Goal: Information Seeking & Learning: Check status

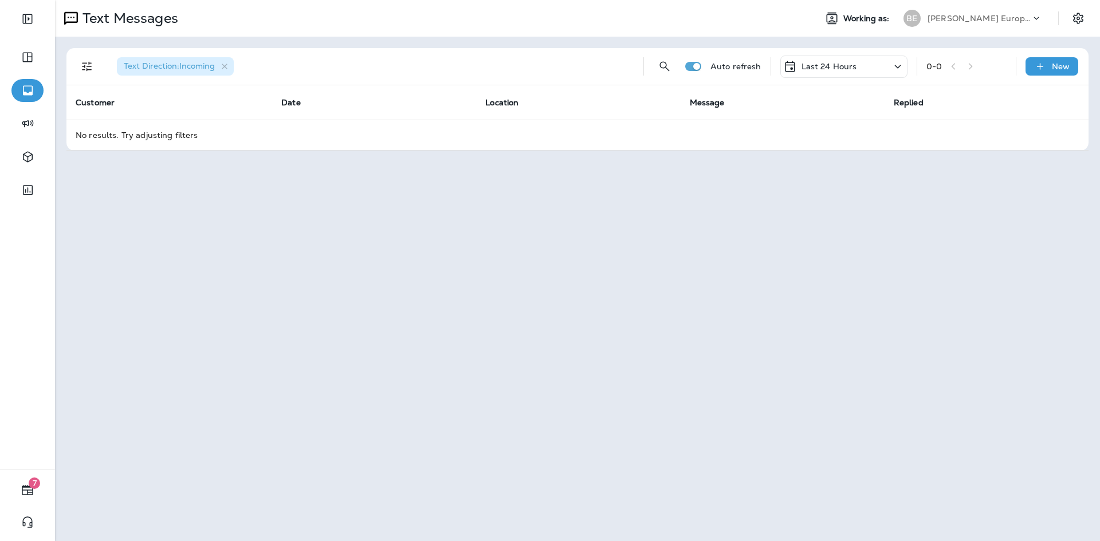
click at [803, 62] on p "Last 24 Hours" at bounding box center [829, 66] width 56 height 9
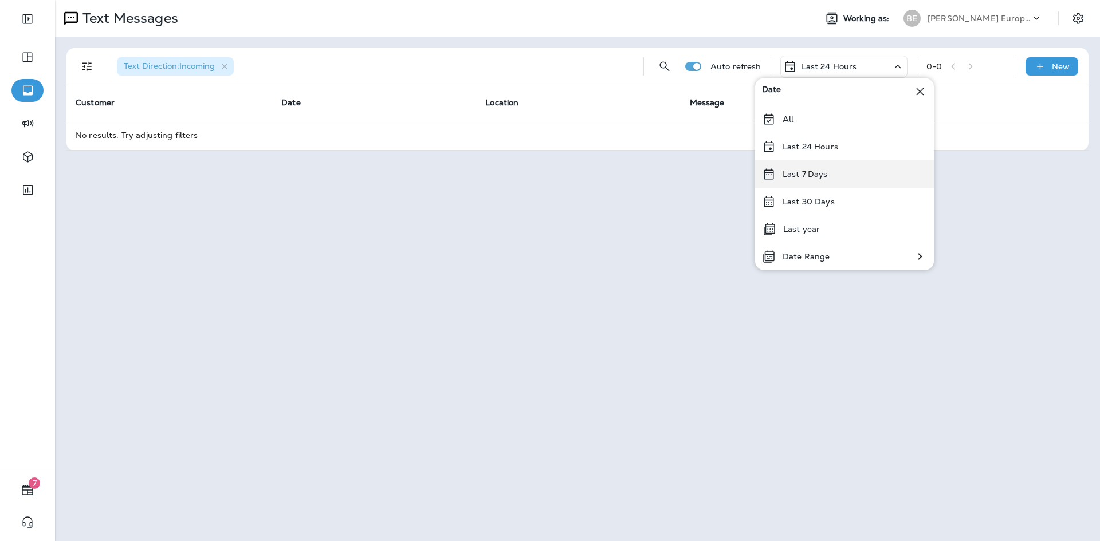
click at [828, 183] on div "Last 7 Days" at bounding box center [844, 173] width 179 height 27
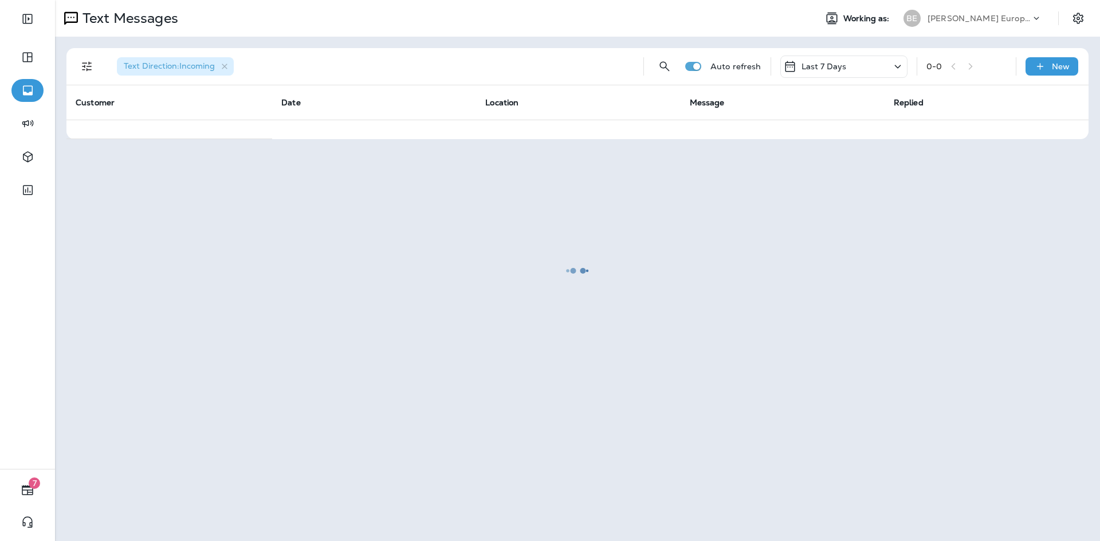
click at [827, 68] on div at bounding box center [577, 270] width 1043 height 539
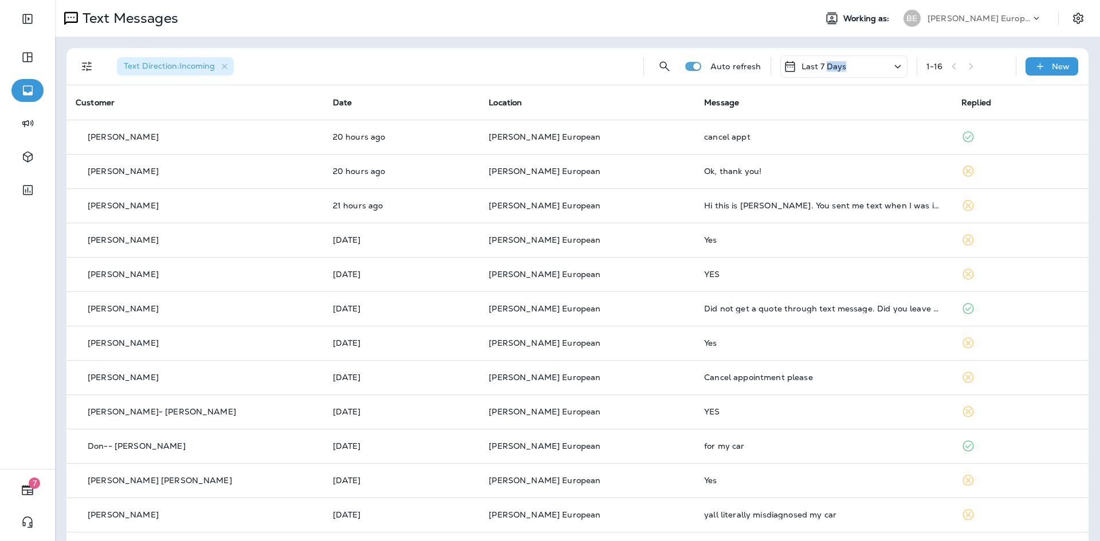
click at [827, 68] on p "Last 7 Days" at bounding box center [823, 66] width 45 height 9
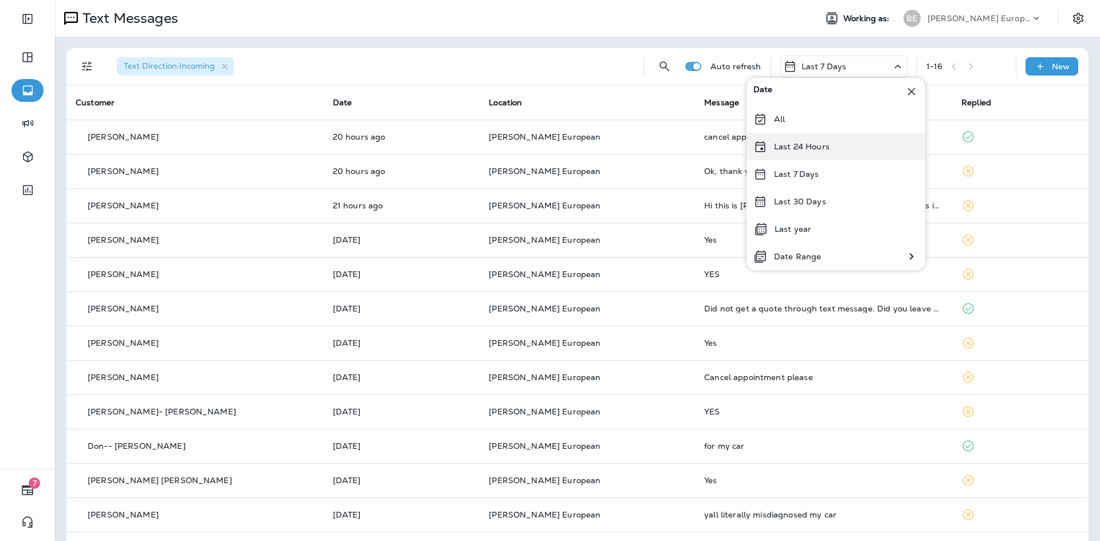
click at [819, 151] on p "Last 24 Hours" at bounding box center [802, 146] width 56 height 9
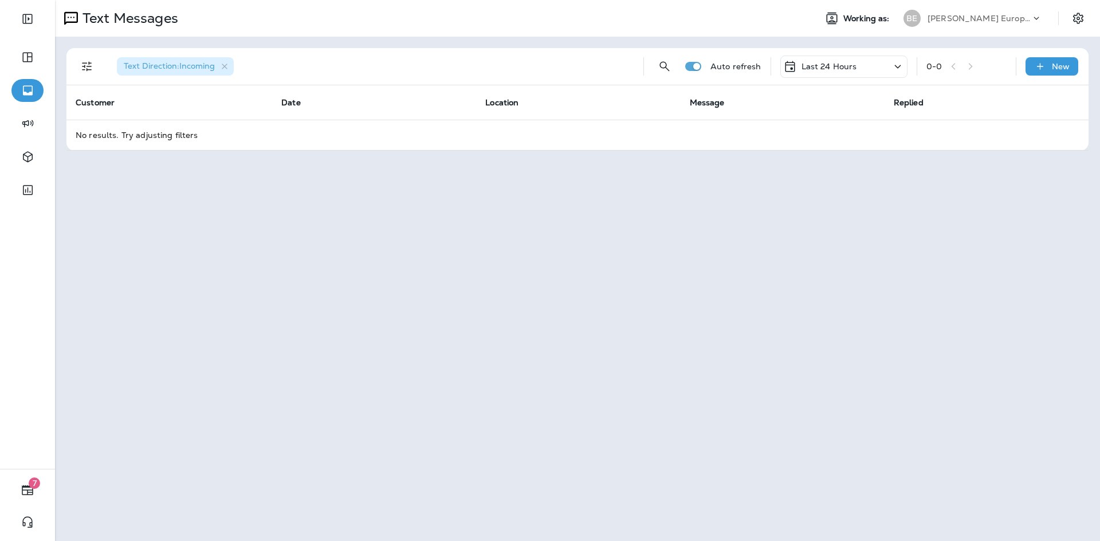
click at [842, 62] on p "Last 24 Hours" at bounding box center [829, 66] width 56 height 9
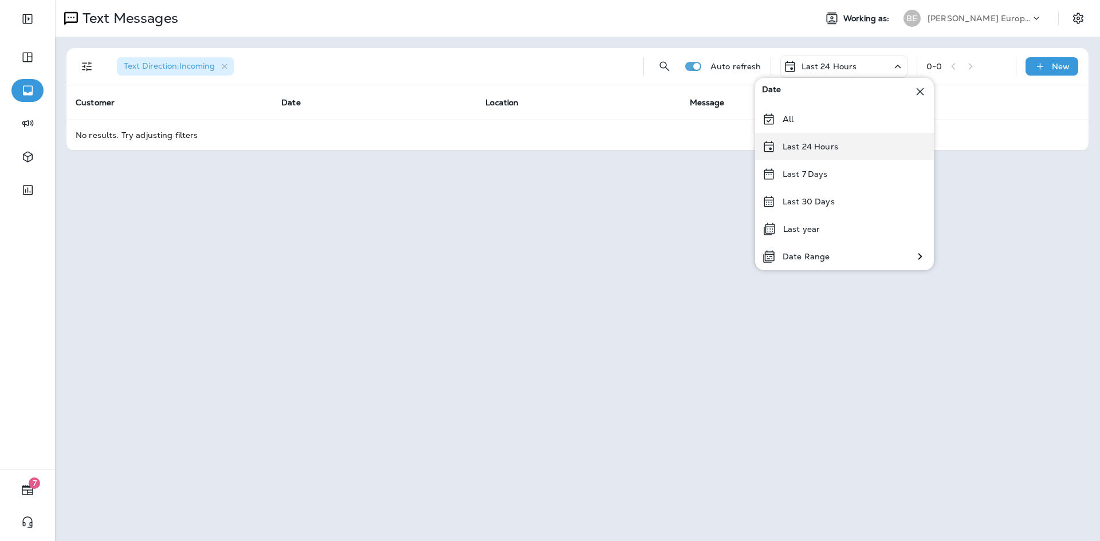
click at [812, 145] on p "Last 24 Hours" at bounding box center [811, 146] width 56 height 9
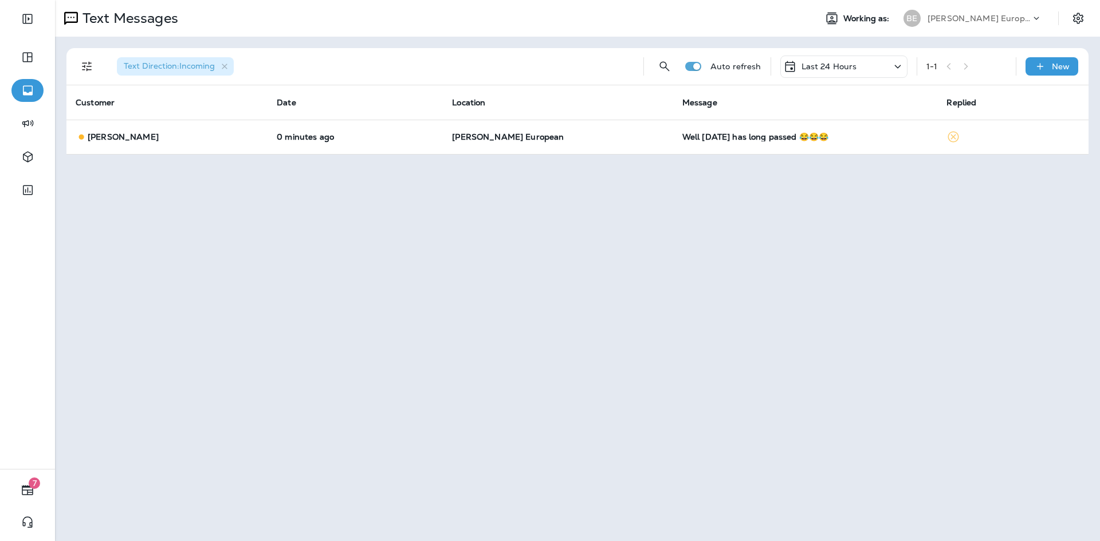
click at [846, 69] on p "Last 24 Hours" at bounding box center [829, 66] width 56 height 9
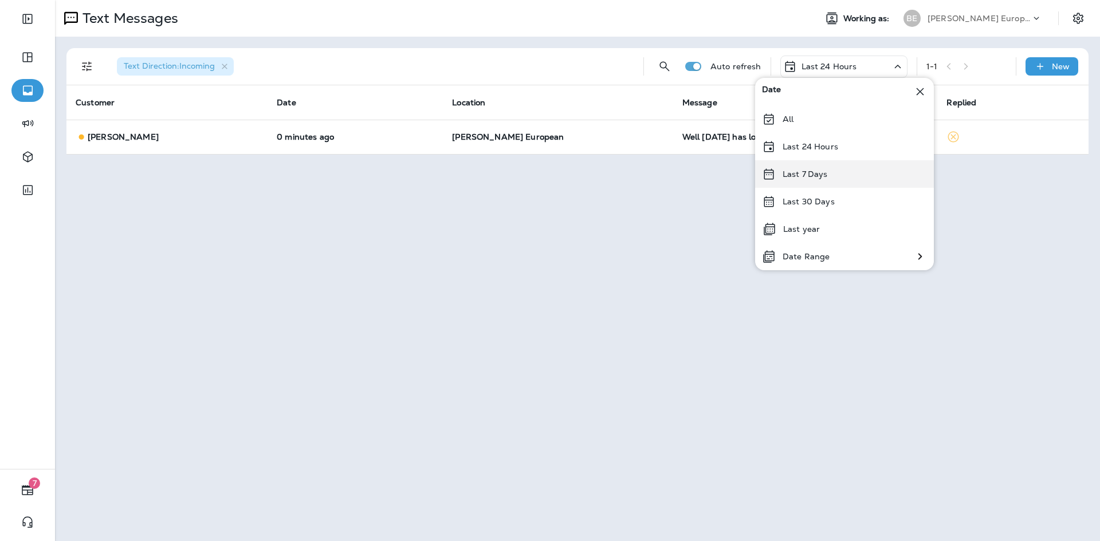
click at [838, 176] on div "Last 7 Days" at bounding box center [844, 173] width 179 height 27
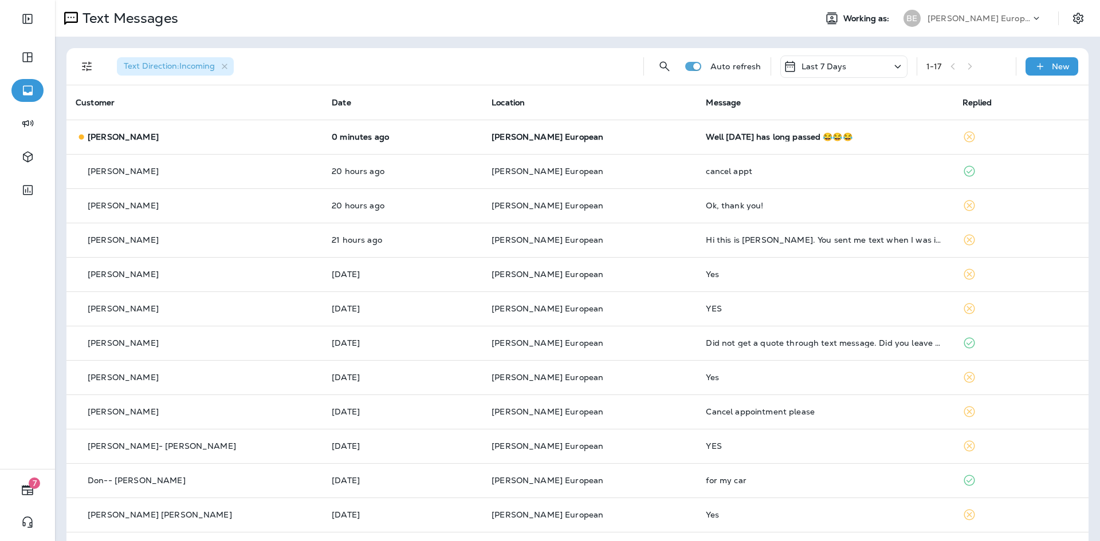
click at [828, 74] on div "Last 7 Days" at bounding box center [843, 67] width 127 height 22
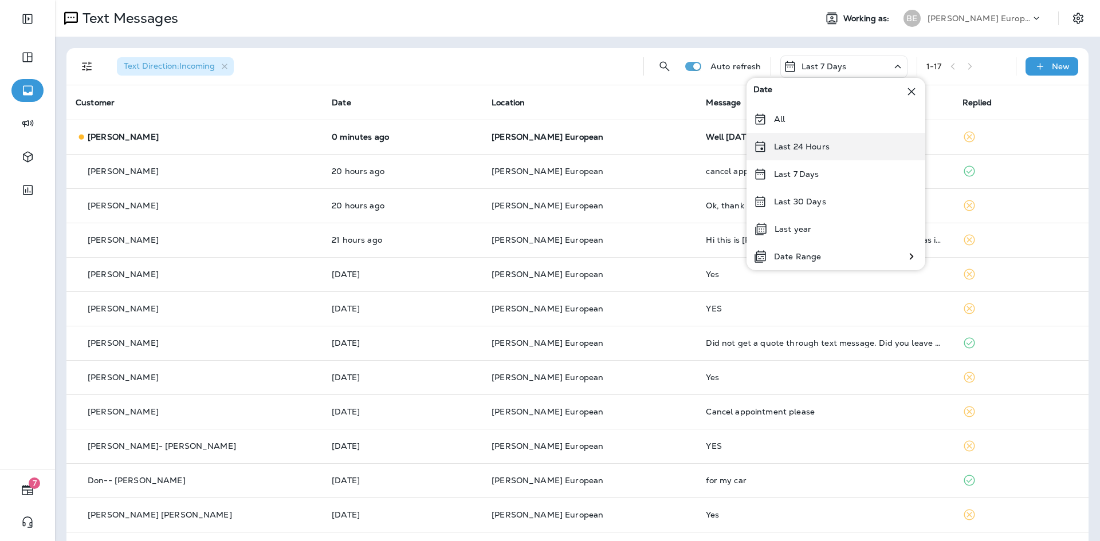
click at [819, 141] on div "Last 24 Hours" at bounding box center [835, 146] width 179 height 27
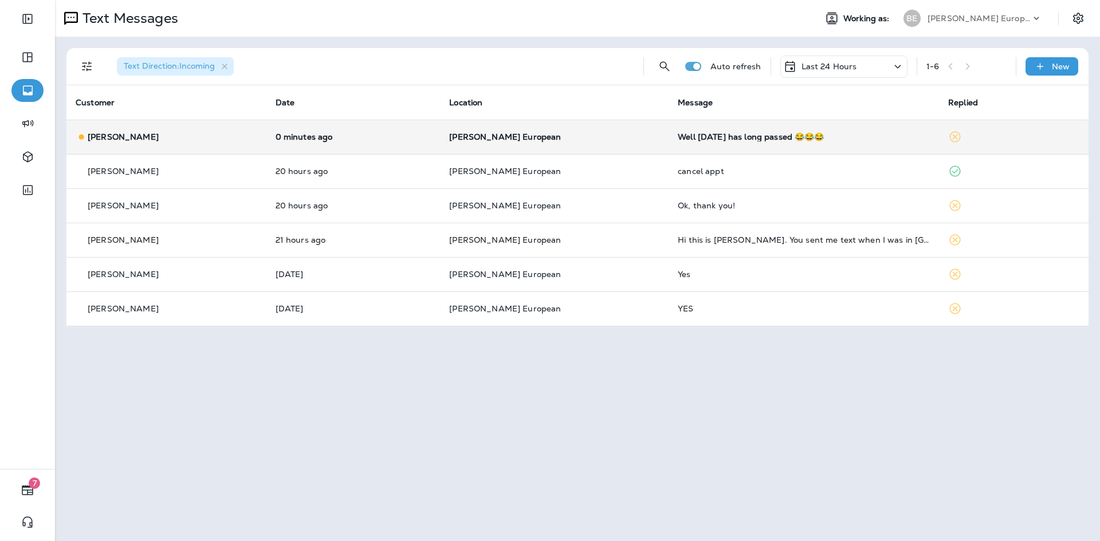
click at [755, 143] on td "Well [DATE] has long passed 😂😂😂" at bounding box center [804, 137] width 270 height 34
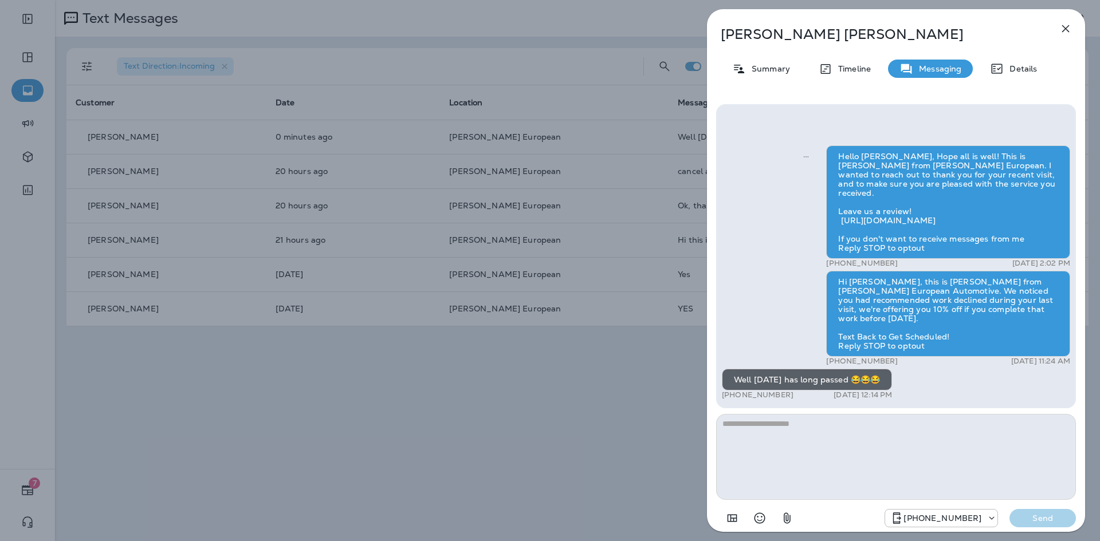
click at [1060, 34] on icon "button" at bounding box center [1066, 29] width 14 height 14
